Goal: Check status: Check status

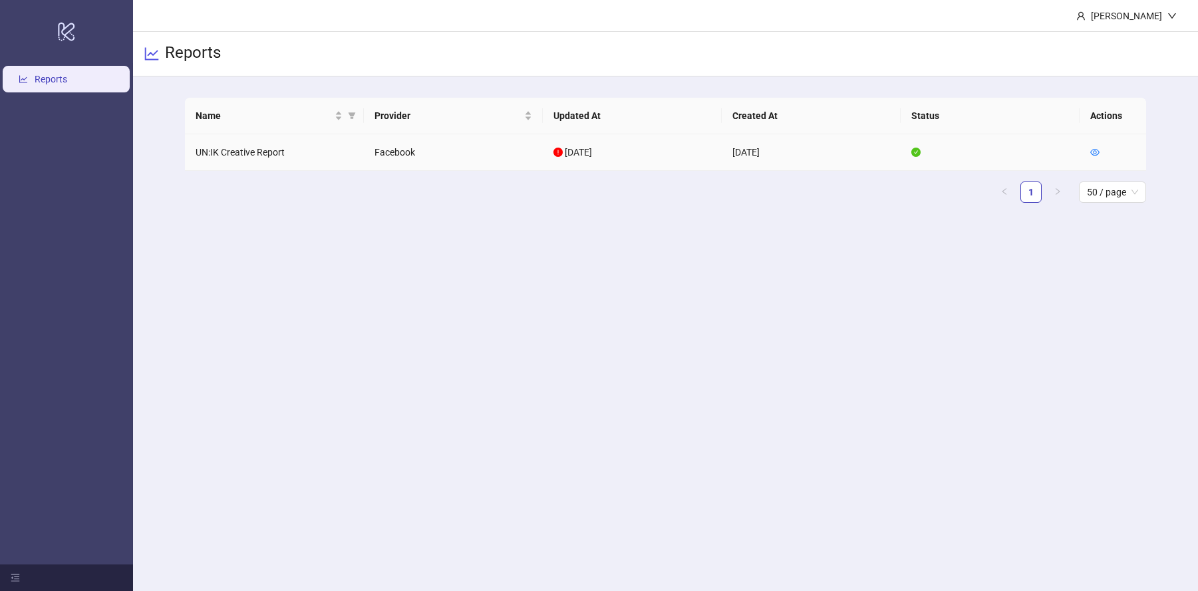
click at [677, 156] on td "[DATE]" at bounding box center [632, 152] width 179 height 37
click at [246, 151] on td "UN:IK Creative Report" at bounding box center [274, 152] width 179 height 37
click at [311, 151] on td "UN:IK Creative Report" at bounding box center [274, 152] width 179 height 37
click at [405, 240] on main "[PERSON_NAME] Reports Name Provider Updated At Created At Status Actions UN:IK …" at bounding box center [665, 295] width 1065 height 591
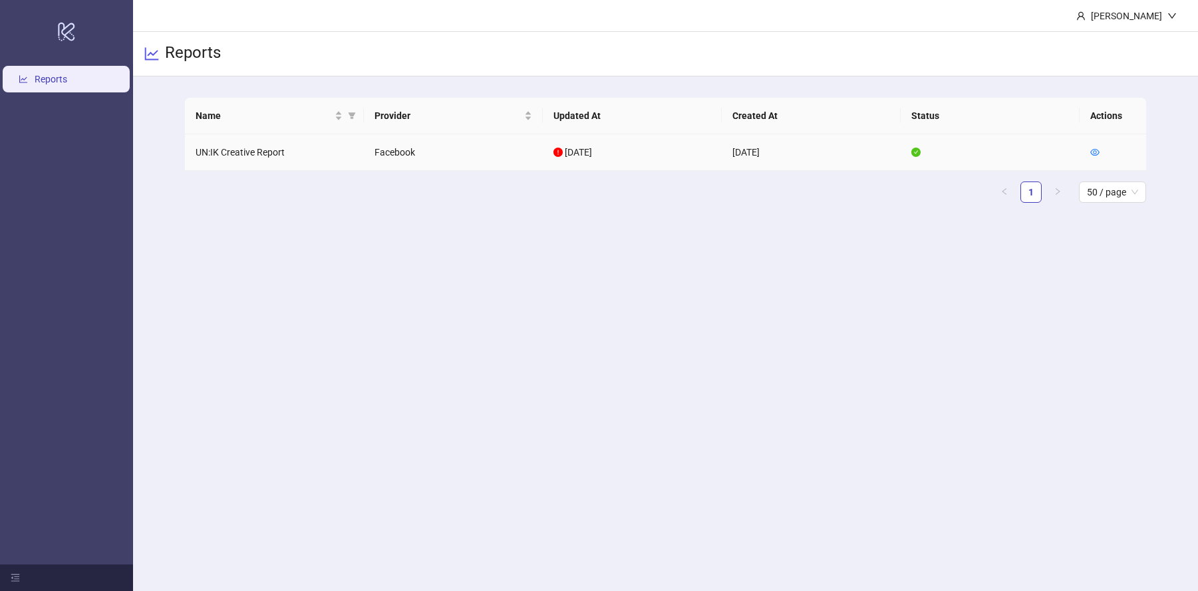
click at [207, 150] on td "UN:IK Creative Report" at bounding box center [274, 152] width 179 height 37
click at [286, 258] on main "[PERSON_NAME] Reports Name Provider Updated At Created At Status Actions UN:IK …" at bounding box center [665, 295] width 1065 height 591
click at [294, 154] on td "UN:IK Creative Report" at bounding box center [274, 152] width 179 height 37
drag, startPoint x: 447, startPoint y: 157, endPoint x: 460, endPoint y: 158, distance: 12.7
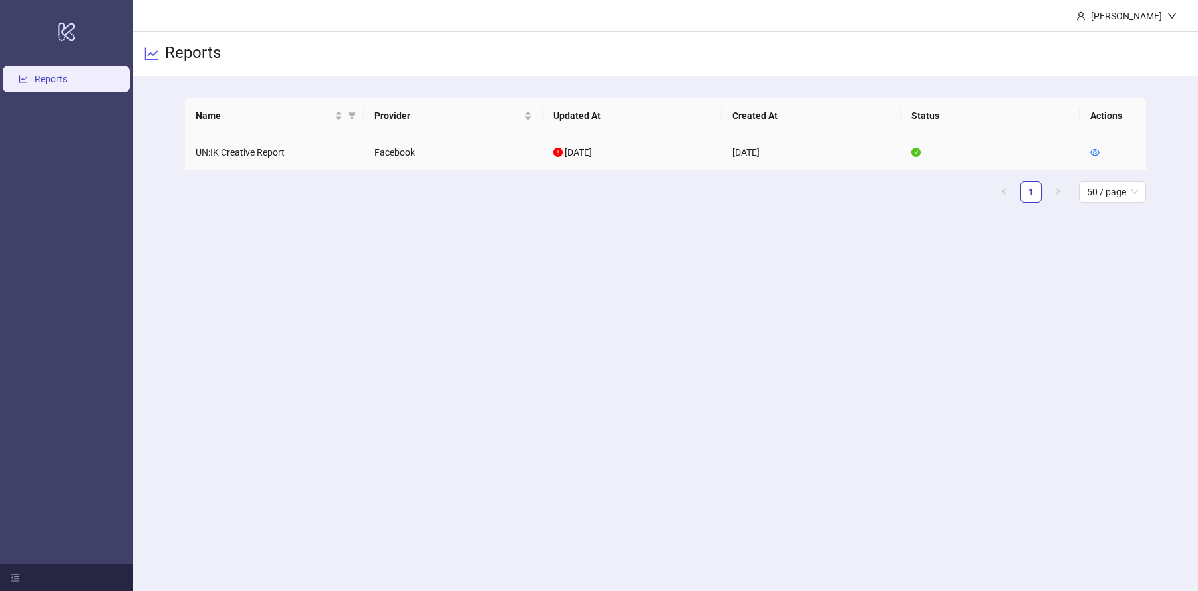
click at [447, 157] on td "Facebook" at bounding box center [453, 152] width 179 height 37
click at [675, 159] on td "[DATE]" at bounding box center [632, 152] width 179 height 37
click at [848, 156] on td "[DATE]" at bounding box center [811, 152] width 179 height 37
